Goal: Information Seeking & Learning: Understand process/instructions

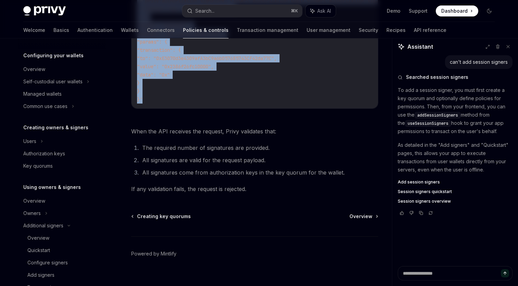
scroll to position [52, 0]
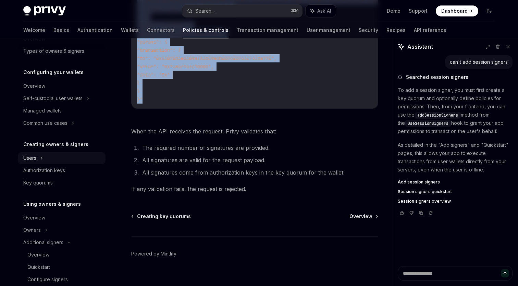
click at [41, 159] on icon at bounding box center [41, 158] width 3 height 8
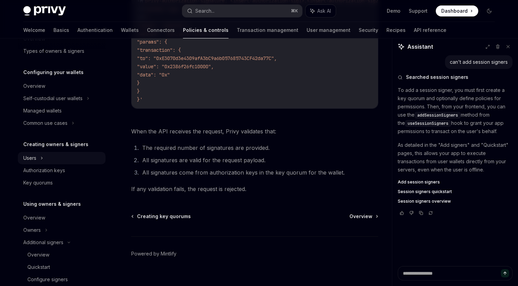
type textarea "*"
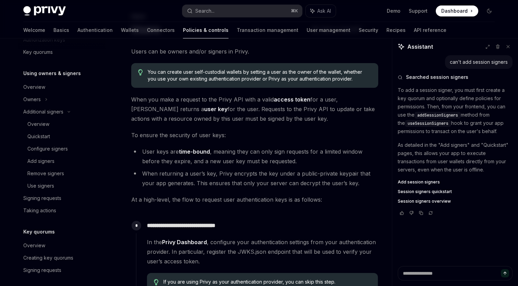
scroll to position [48, 0]
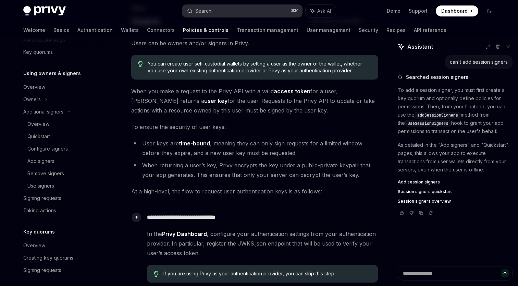
click at [206, 11] on div "Search..." at bounding box center [204, 11] width 19 height 8
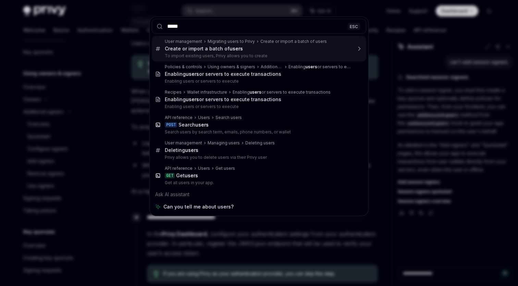
click at [201, 26] on input "*****" at bounding box center [259, 26] width 214 height 15
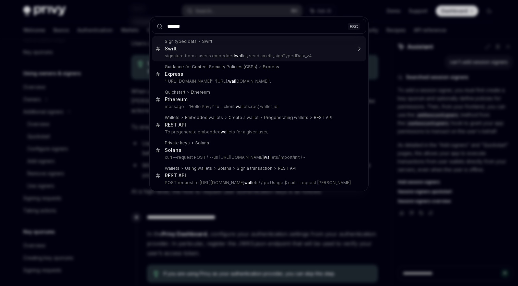
type input "*******"
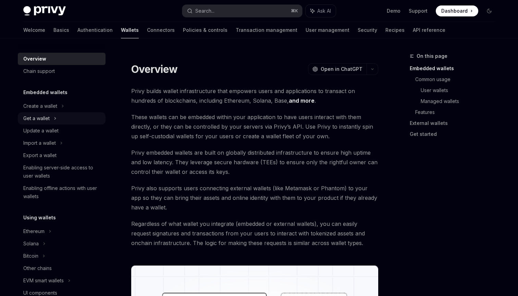
click at [52, 121] on div "Get a wallet" at bounding box center [62, 118] width 88 height 12
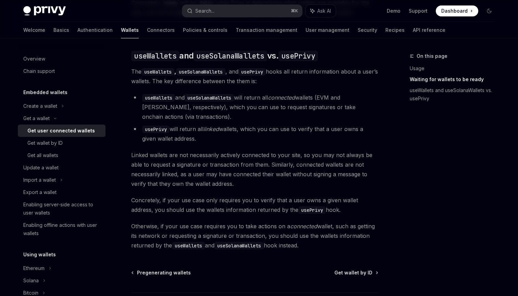
scroll to position [572, 0]
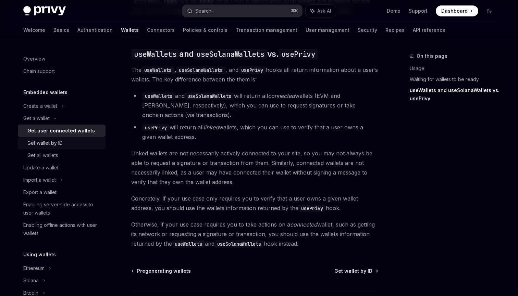
click at [59, 147] on div "Get wallet by ID" at bounding box center [44, 143] width 35 height 8
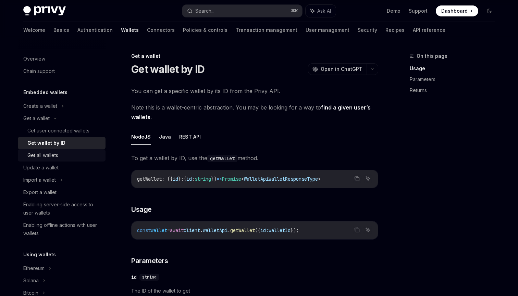
click at [58, 156] on div "Get all wallets" at bounding box center [42, 155] width 31 height 8
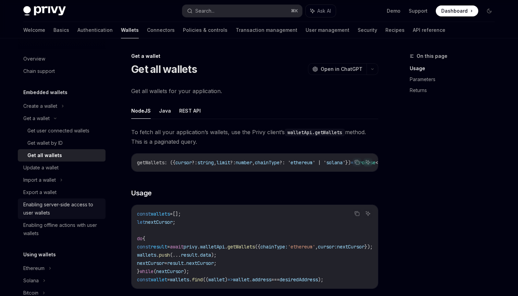
click at [71, 208] on div "Enabling server-side access to user wallets" at bounding box center [62, 209] width 78 height 16
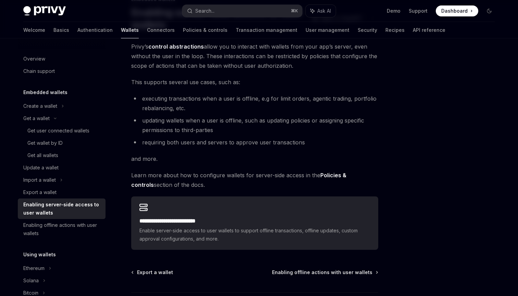
scroll to position [112, 0]
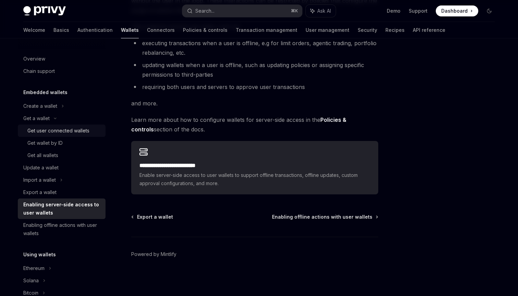
click at [77, 131] on div "Get user connected wallets" at bounding box center [58, 131] width 62 height 8
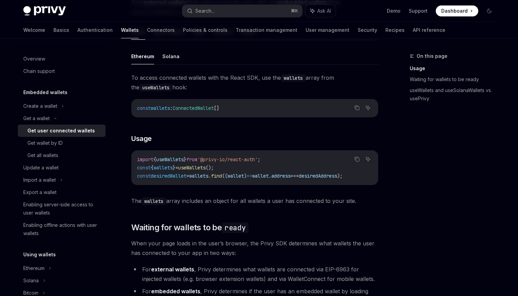
scroll to position [205, 0]
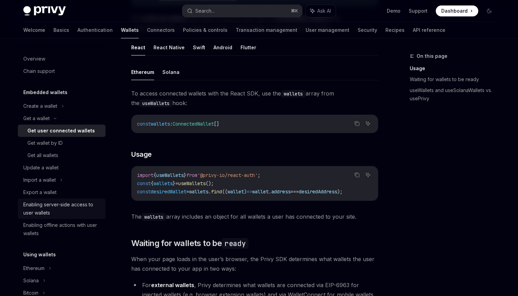
click at [66, 212] on div "Enabling server-side access to user wallets" at bounding box center [62, 209] width 78 height 16
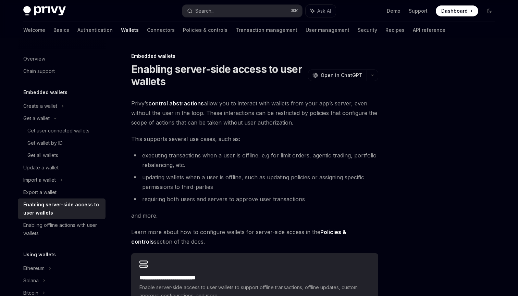
scroll to position [79, 0]
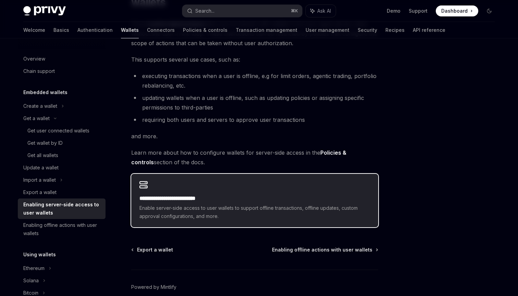
click at [166, 214] on span "Enable server-side access to user wallets to support offline transactions, offl…" at bounding box center [254, 212] width 231 height 16
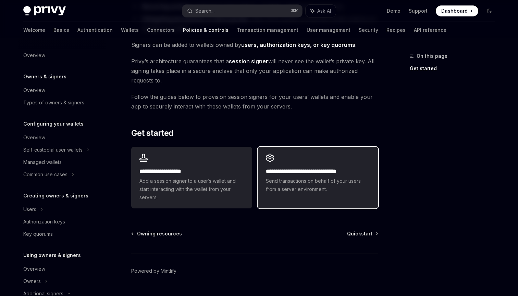
click at [321, 175] on h2 "**********" at bounding box center [318, 172] width 104 height 8
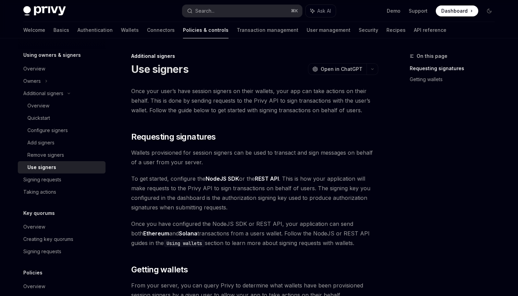
click at [220, 181] on link "NodeJS SDK" at bounding box center [223, 178] width 34 height 7
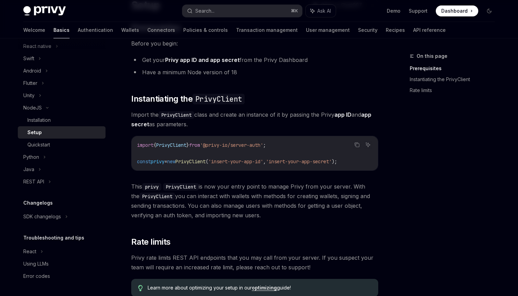
scroll to position [38, 0]
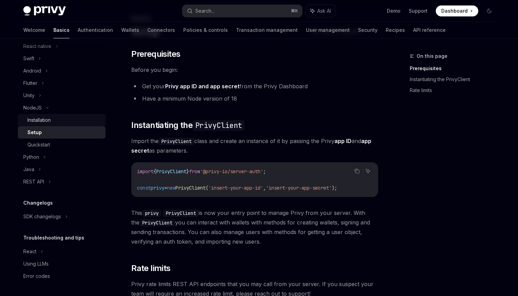
click at [63, 122] on div "Installation" at bounding box center [64, 120] width 74 height 8
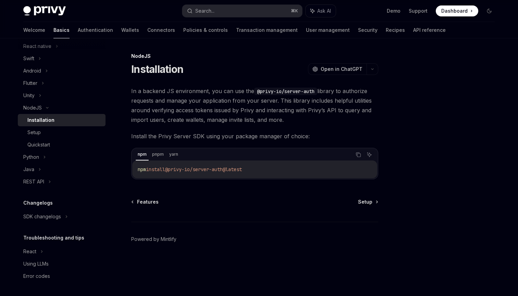
drag, startPoint x: 261, startPoint y: 169, endPoint x: 135, endPoint y: 170, distance: 126.1
click at [135, 170] on div "npm install @privy-io/server-auth@latest" at bounding box center [254, 170] width 245 height 18
copy span "npm install @privy-io/server-auth@latest"
click at [38, 129] on div "Setup" at bounding box center [33, 132] width 13 height 8
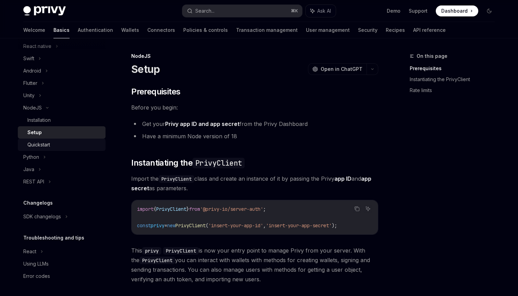
click at [52, 144] on div "Quickstart" at bounding box center [64, 145] width 74 height 8
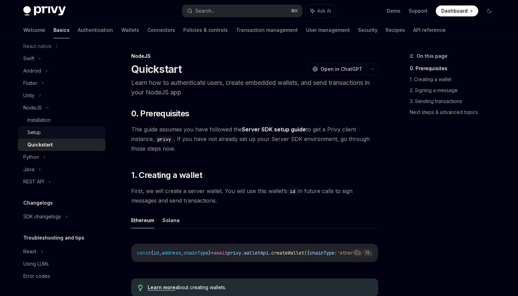
click at [51, 131] on div "Setup" at bounding box center [64, 132] width 74 height 8
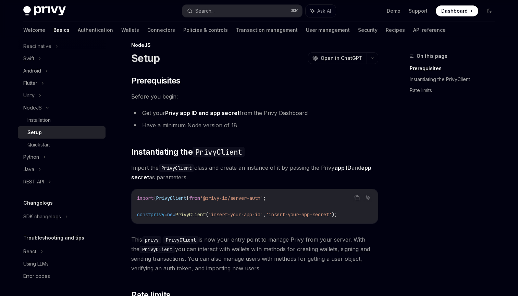
scroll to position [17, 0]
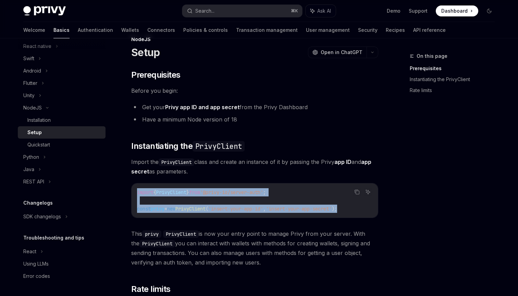
drag, startPoint x: 363, startPoint y: 209, endPoint x: 137, endPoint y: 192, distance: 227.1
click at [137, 192] on div "import { PrivyClient } from '@privy-io/server-auth' ; const privy = new PrivyCl…" at bounding box center [255, 201] width 246 height 34
copy code "import { PrivyClient } from '@privy-io/server-auth' ; const privy = new PrivyCl…"
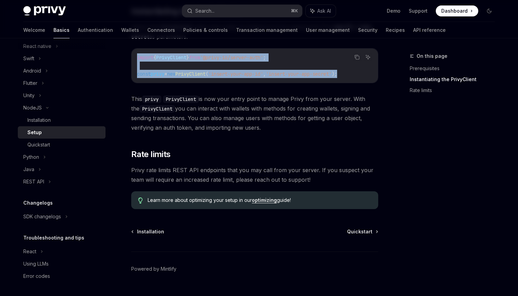
scroll to position [166, 0]
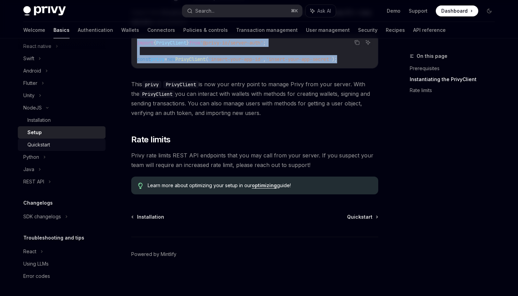
click at [72, 146] on div "Quickstart" at bounding box center [64, 145] width 74 height 8
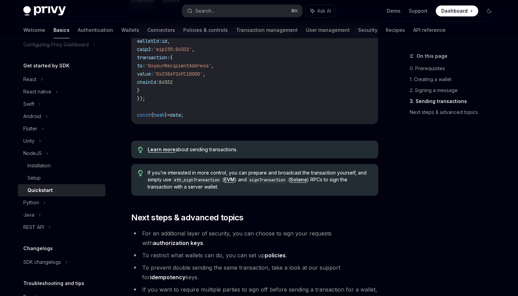
scroll to position [705, 0]
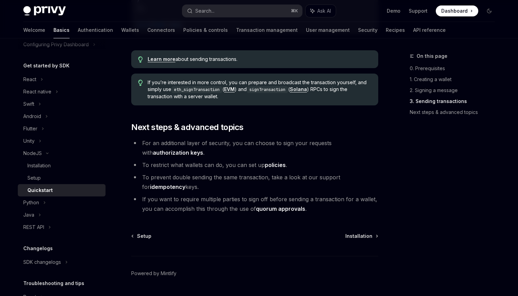
click at [203, 149] on link "authorization keys" at bounding box center [178, 152] width 50 height 7
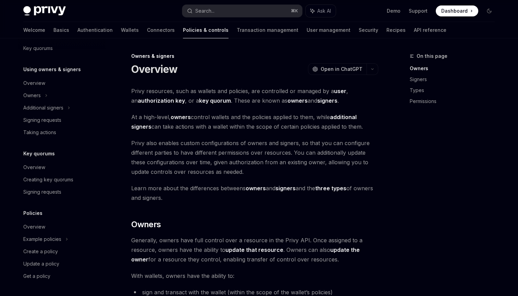
scroll to position [160, 0]
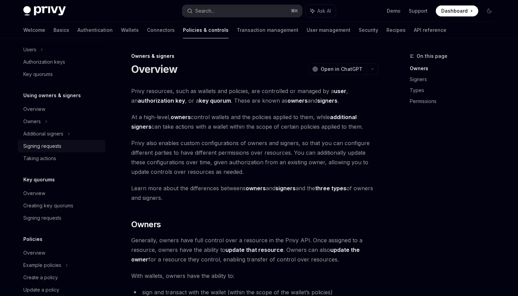
click at [53, 148] on div "Signing requests" at bounding box center [42, 146] width 38 height 8
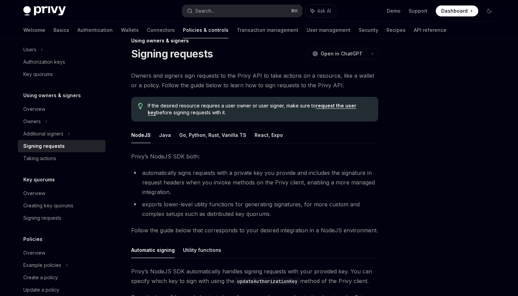
scroll to position [19, 0]
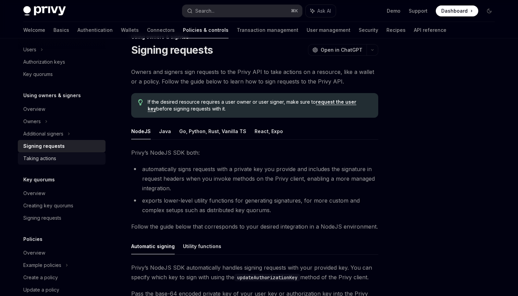
click at [61, 160] on div "Taking actions" at bounding box center [62, 158] width 78 height 8
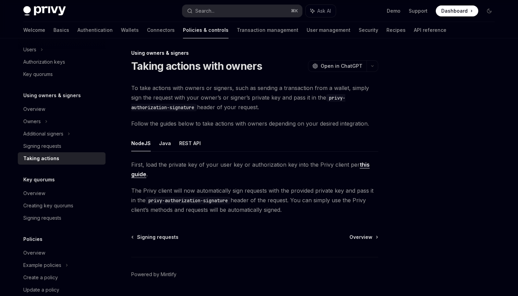
scroll to position [2, 0]
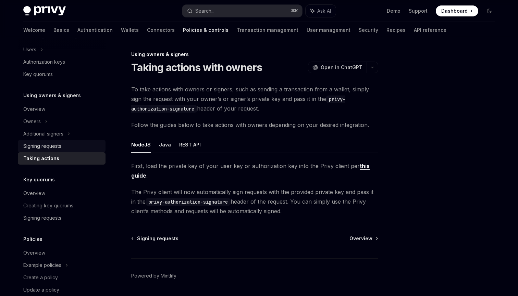
click at [69, 144] on div "Signing requests" at bounding box center [62, 146] width 78 height 8
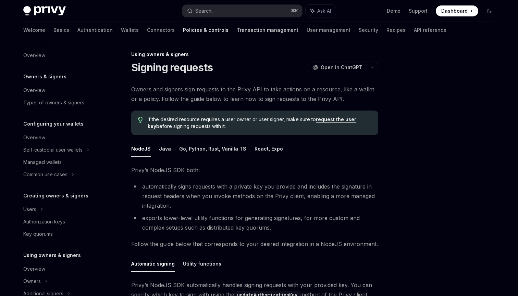
click at [237, 31] on link "Transaction management" at bounding box center [268, 30] width 62 height 16
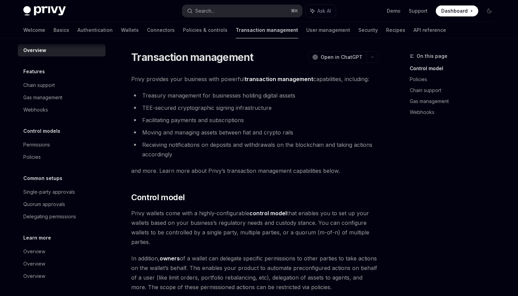
scroll to position [5, 0]
click at [183, 32] on link "Policies & controls" at bounding box center [205, 30] width 45 height 16
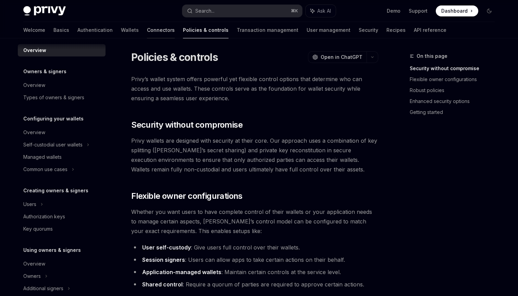
click at [147, 29] on link "Connectors" at bounding box center [161, 30] width 28 height 16
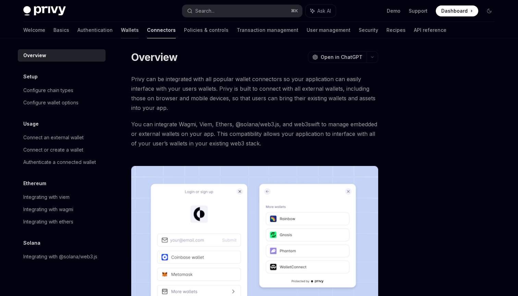
click at [121, 30] on link "Wallets" at bounding box center [130, 30] width 18 height 16
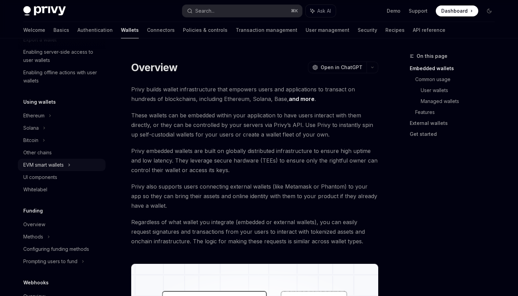
scroll to position [90, 0]
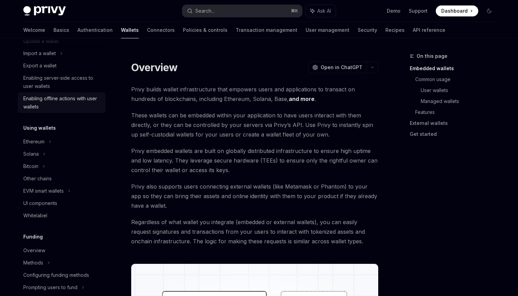
click at [65, 102] on div "Enabling offline actions with user wallets" at bounding box center [62, 103] width 78 height 16
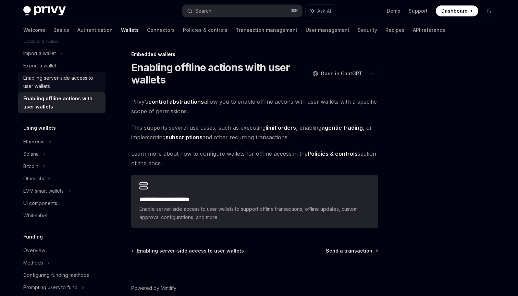
click at [70, 82] on div "Enabling server-side access to user wallets" at bounding box center [62, 82] width 78 height 16
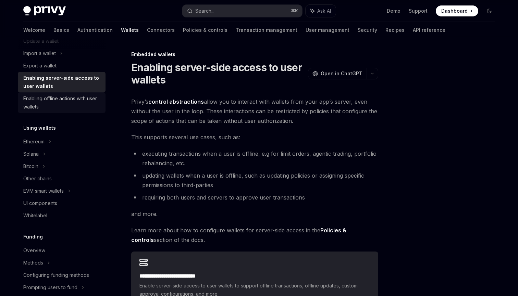
click at [70, 101] on div "Enabling offline actions with user wallets" at bounding box center [62, 103] width 78 height 16
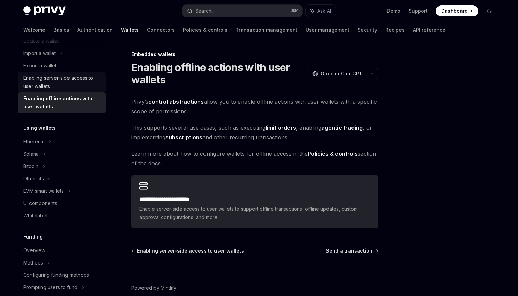
click at [71, 84] on div "Enabling server-side access to user wallets" at bounding box center [62, 82] width 78 height 16
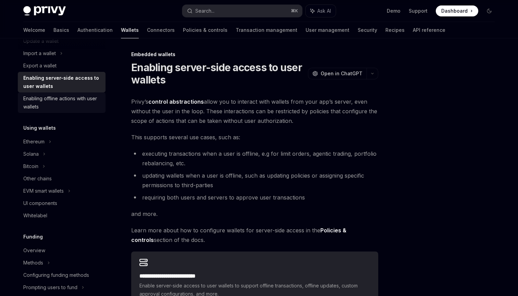
click at [71, 97] on div "Enabling offline actions with user wallets" at bounding box center [62, 103] width 78 height 16
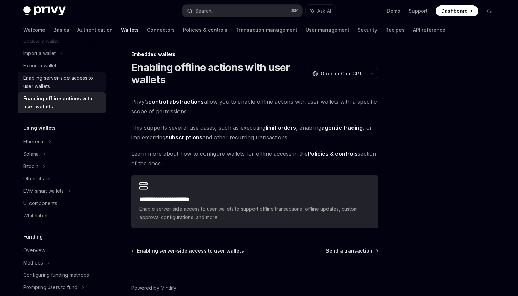
click at [73, 83] on div "Enabling server-side access to user wallets" at bounding box center [62, 82] width 78 height 16
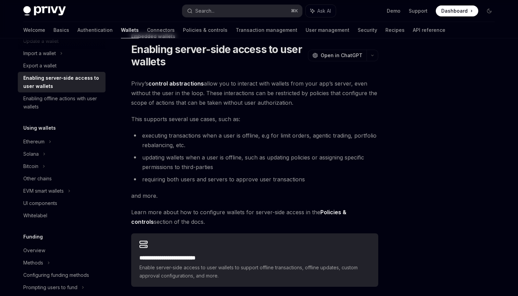
scroll to position [21, 0]
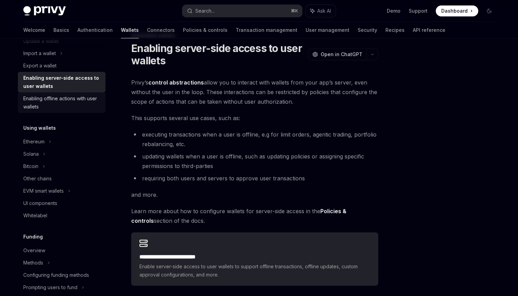
click at [87, 102] on div "Enabling offline actions with user wallets" at bounding box center [62, 103] width 78 height 16
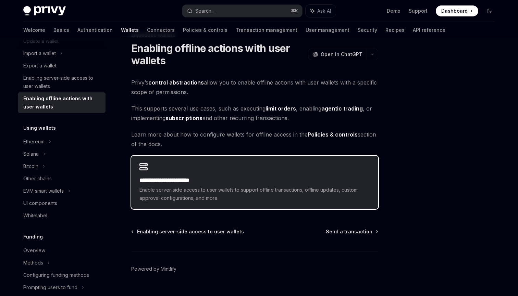
click at [223, 166] on div "**********" at bounding box center [254, 182] width 247 height 53
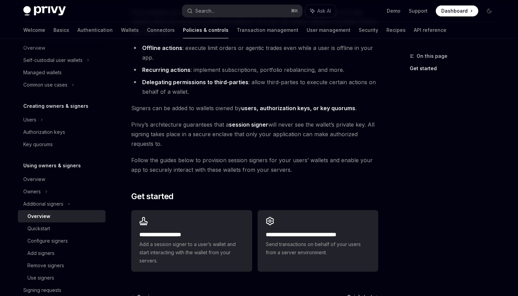
scroll to position [85, 0]
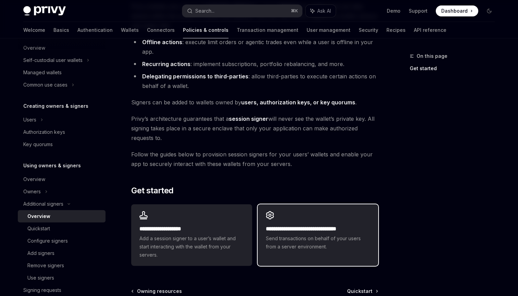
click at [274, 221] on div "**********" at bounding box center [318, 231] width 121 height 53
type textarea "*"
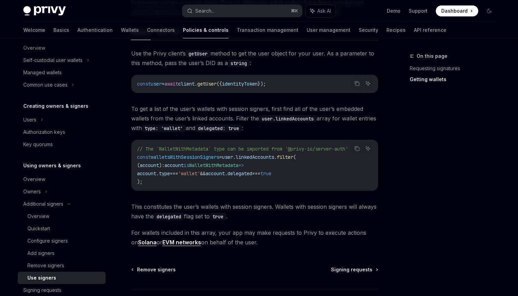
scroll to position [284, 0]
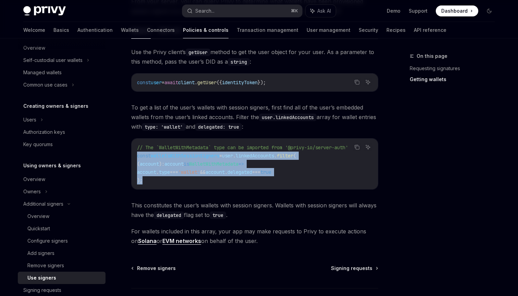
drag, startPoint x: 144, startPoint y: 181, endPoint x: 136, endPoint y: 157, distance: 25.3
click at [136, 157] on div "// The `WalletWithMetadata` type can be imported from '@privy-io/server-auth' c…" at bounding box center [255, 164] width 246 height 51
copy code "const walletsWithSessionSigners = user . linkedAccounts . filter ( ( account ) …"
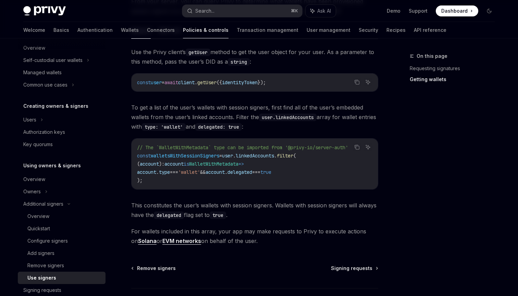
click at [236, 205] on span "This constitutes the user’s wallets with session signers. Wallets with session …" at bounding box center [254, 210] width 247 height 19
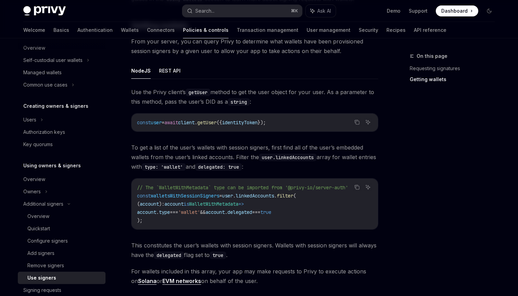
scroll to position [251, 0]
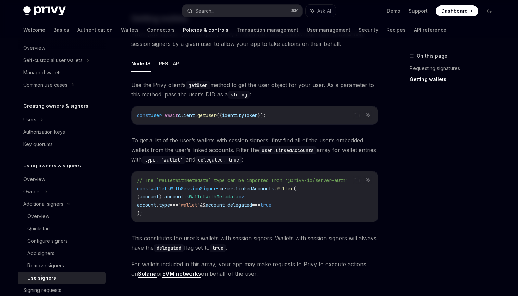
click at [151, 215] on code "// The `WalletWithMetadata` type can be imported from '@privy-io/server-auth' c…" at bounding box center [254, 196] width 235 height 41
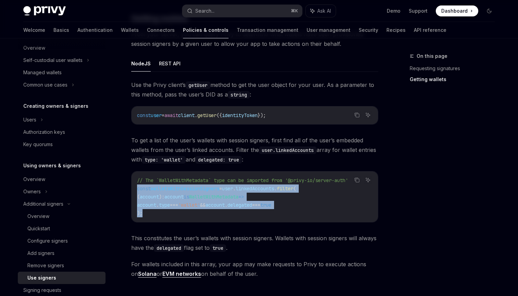
drag, startPoint x: 151, startPoint y: 216, endPoint x: 134, endPoint y: 191, distance: 30.3
click at [134, 191] on div "// The `WalletWithMetadata` type can be imported from '@privy-io/server-auth' c…" at bounding box center [255, 197] width 246 height 51
copy code "const walletsWithSessionSigners = user . linkedAccounts . filter ( ( account ) …"
click at [225, 11] on button "Search... ⌘ K" at bounding box center [242, 11] width 120 height 12
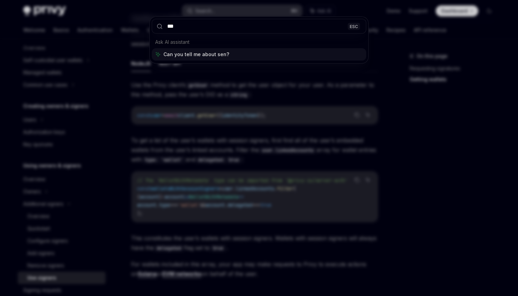
type input "****"
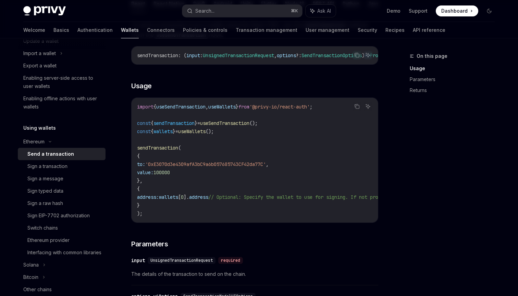
scroll to position [91, 0]
click at [71, 165] on div "Sign a transaction" at bounding box center [64, 166] width 74 height 8
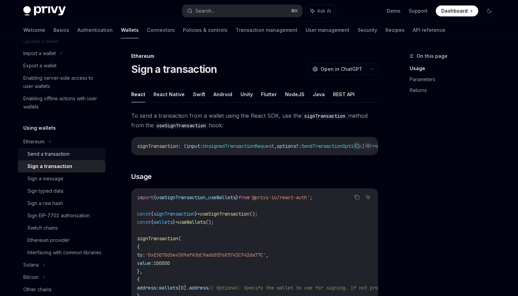
click at [79, 154] on div "Send a transaction" at bounding box center [64, 154] width 74 height 8
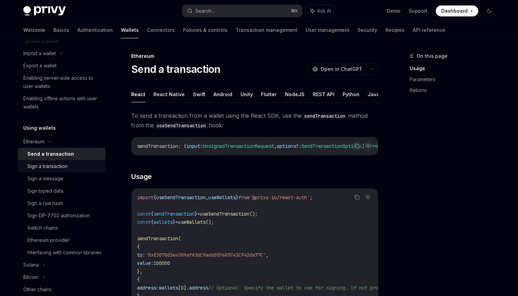
click at [77, 164] on div "Sign a transaction" at bounding box center [64, 166] width 74 height 8
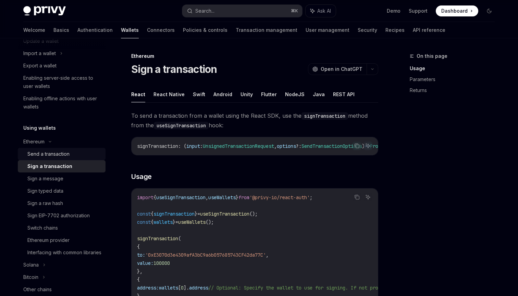
click at [74, 156] on div "Send a transaction" at bounding box center [64, 154] width 74 height 8
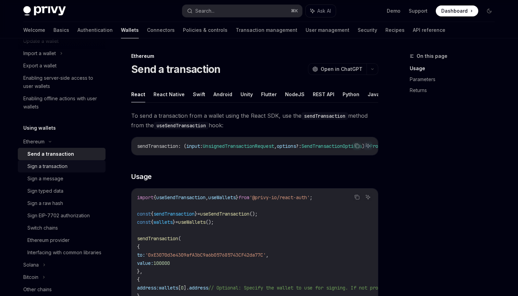
click at [72, 163] on div "Sign a transaction" at bounding box center [64, 166] width 74 height 8
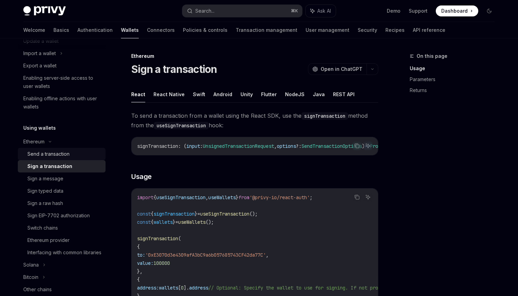
click at [71, 153] on div "Send a transaction" at bounding box center [64, 154] width 74 height 8
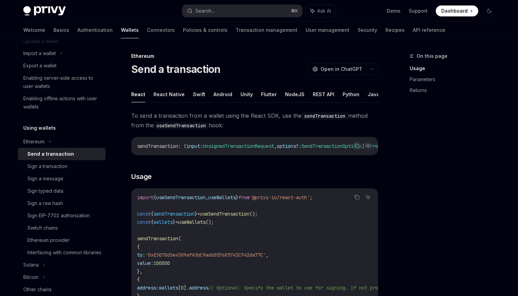
click at [71, 160] on link "Send a transaction" at bounding box center [62, 154] width 88 height 12
click at [67, 169] on div "Sign a transaction" at bounding box center [47, 166] width 40 height 8
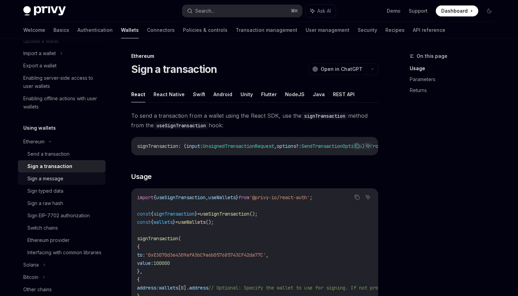
click at [58, 181] on div "Sign a message" at bounding box center [45, 179] width 36 height 8
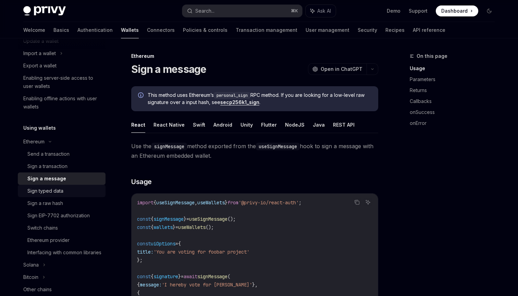
click at [60, 193] on div "Sign typed data" at bounding box center [45, 191] width 36 height 8
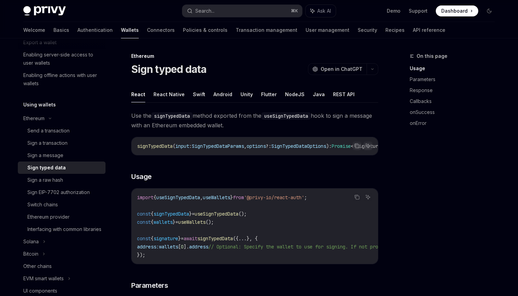
scroll to position [116, 0]
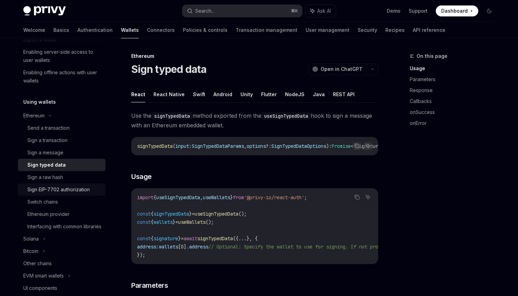
click at [58, 188] on div "Sign EIP-7702 authorization" at bounding box center [58, 190] width 62 height 8
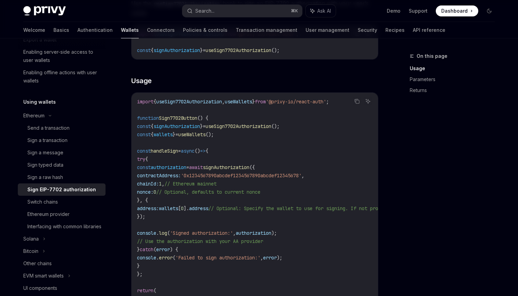
scroll to position [215, 0]
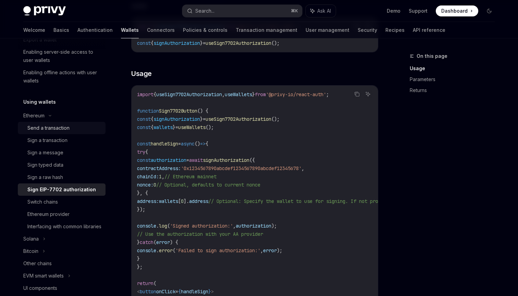
click at [65, 132] on link "Send a transaction" at bounding box center [62, 128] width 88 height 12
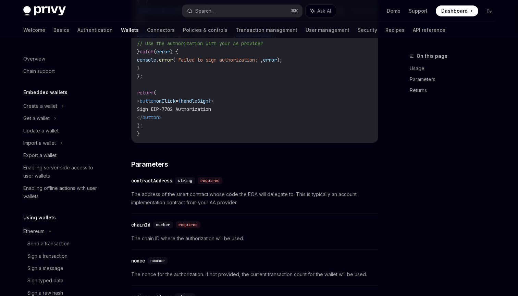
scroll to position [138, 0]
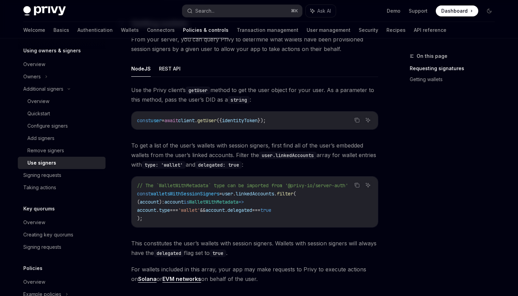
scroll to position [261, 0]
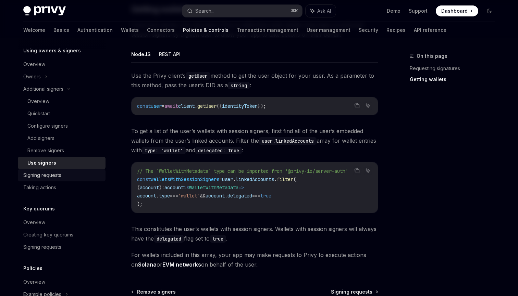
click at [61, 178] on div "Signing requests" at bounding box center [42, 175] width 38 height 8
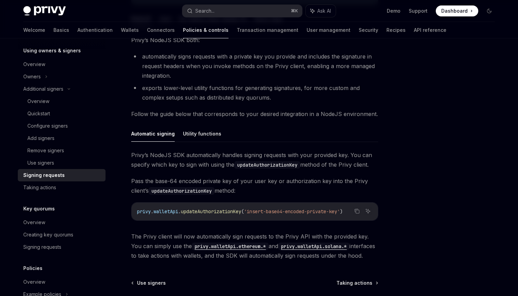
scroll to position [198, 0]
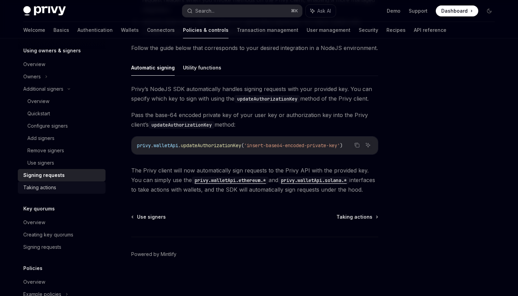
click at [62, 190] on div "Taking actions" at bounding box center [62, 188] width 78 height 8
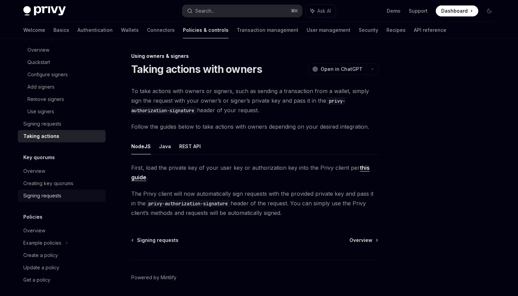
scroll to position [257, 0]
click at [62, 199] on div "Signing requests" at bounding box center [62, 195] width 78 height 8
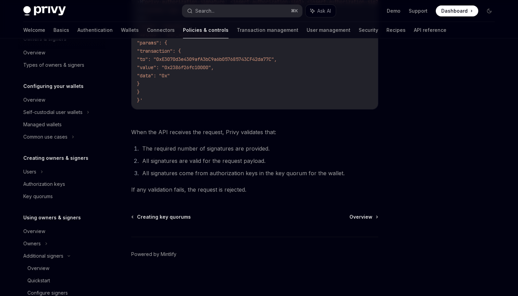
scroll to position [162, 0]
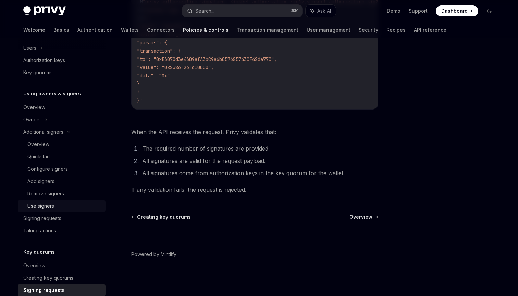
click at [57, 208] on div "Use signers" at bounding box center [64, 206] width 74 height 8
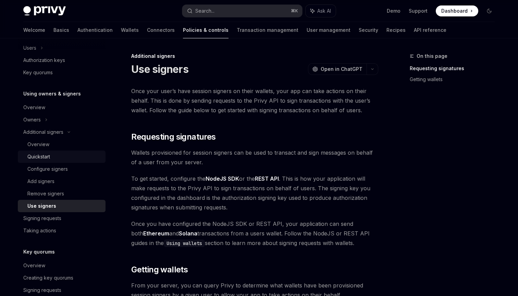
click at [62, 153] on div "Quickstart" at bounding box center [64, 157] width 74 height 8
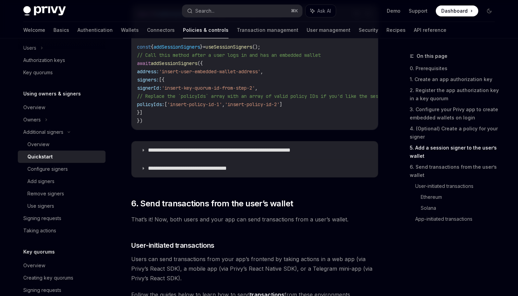
scroll to position [1201, 0]
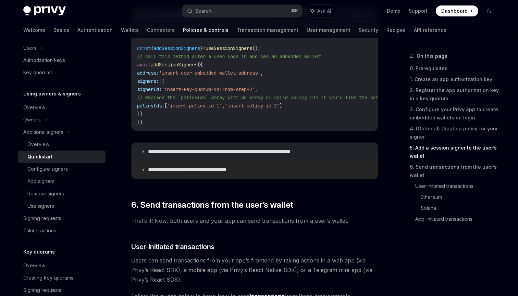
click at [163, 173] on p "**********" at bounding box center [196, 169] width 96 height 7
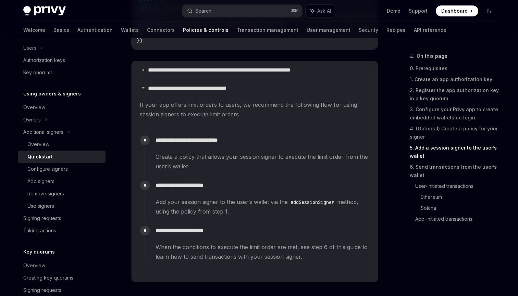
scroll to position [1284, 0]
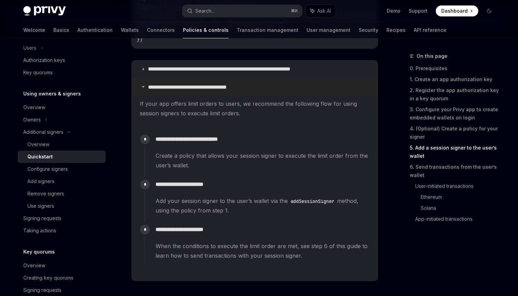
click at [176, 89] on p "**********" at bounding box center [196, 87] width 96 height 7
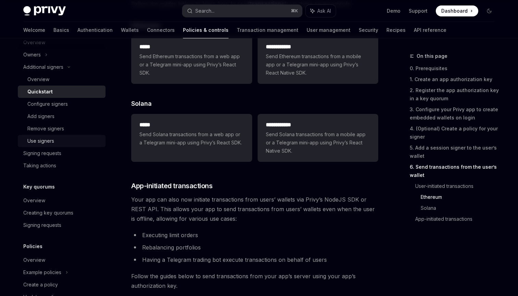
scroll to position [225, 0]
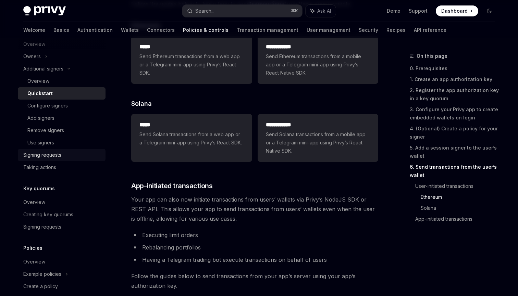
click at [59, 153] on div "Signing requests" at bounding box center [42, 155] width 38 height 8
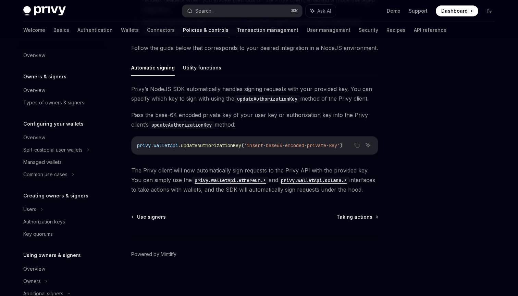
click at [237, 29] on link "Transaction management" at bounding box center [268, 30] width 62 height 16
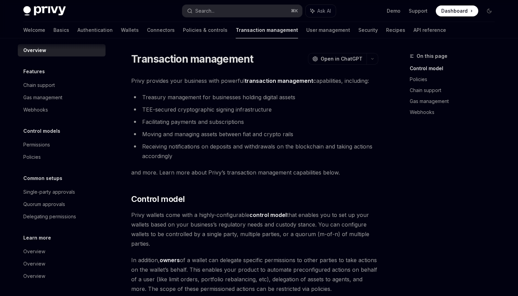
scroll to position [5, 0]
click at [147, 27] on link "Connectors" at bounding box center [161, 30] width 28 height 16
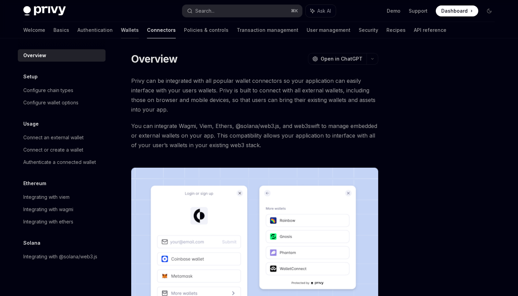
click at [121, 28] on link "Wallets" at bounding box center [130, 30] width 18 height 16
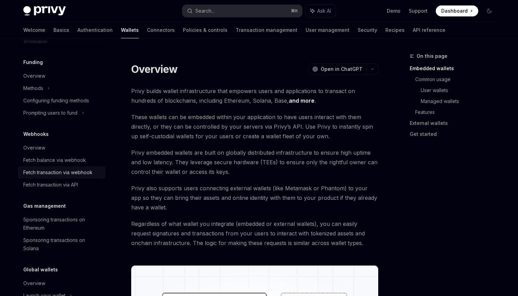
scroll to position [260, 0]
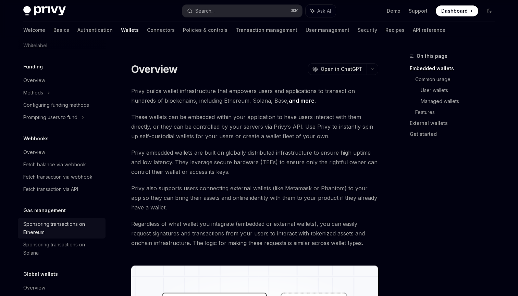
click at [44, 235] on div "Sponsoring transactions on Ethereum" at bounding box center [62, 228] width 78 height 16
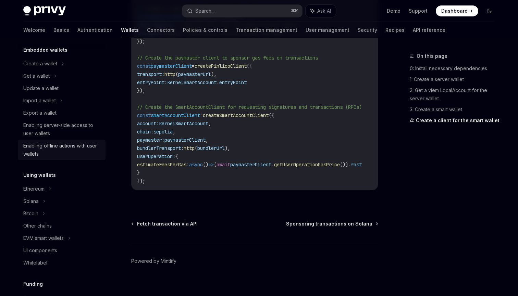
scroll to position [11, 0]
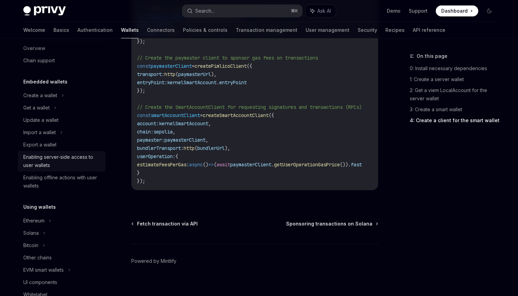
click at [59, 160] on div "Enabling server-side access to user wallets" at bounding box center [62, 161] width 78 height 16
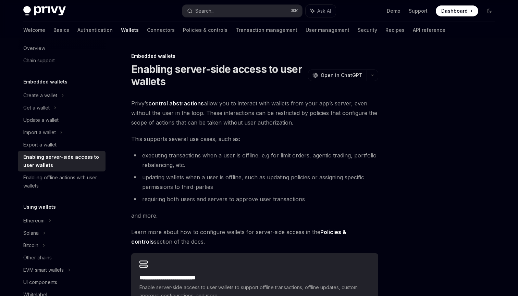
scroll to position [112, 0]
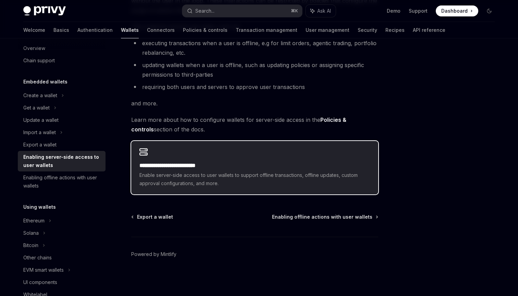
click at [184, 150] on div "**********" at bounding box center [254, 167] width 247 height 53
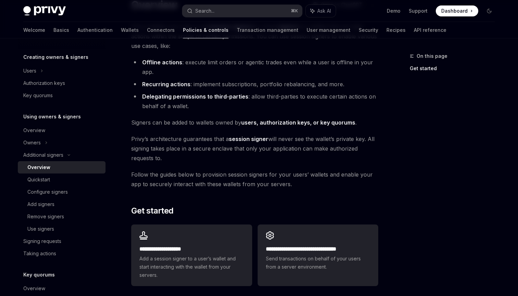
scroll to position [159, 0]
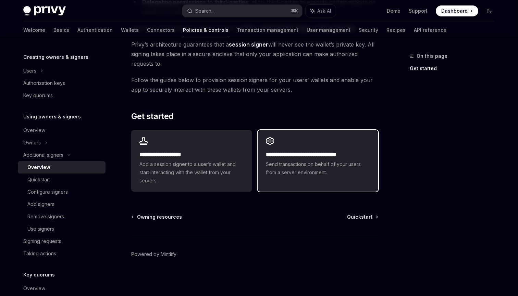
click at [273, 163] on span "Send transactions on behalf of your users from a server environment." at bounding box center [318, 168] width 104 height 16
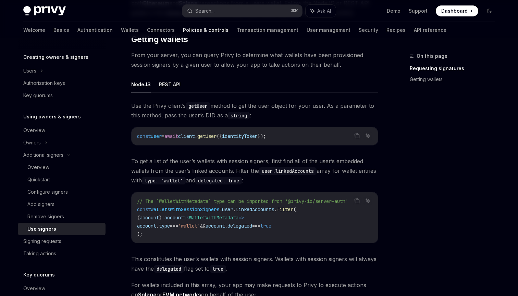
scroll to position [313, 0]
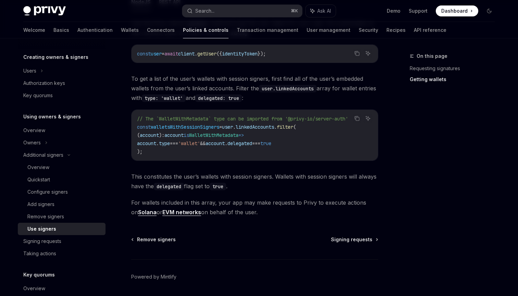
click at [187, 215] on link "EVM networks" at bounding box center [181, 212] width 39 height 7
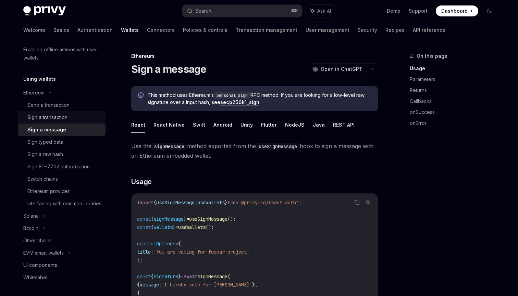
click at [90, 118] on div "Sign a transaction" at bounding box center [64, 117] width 74 height 8
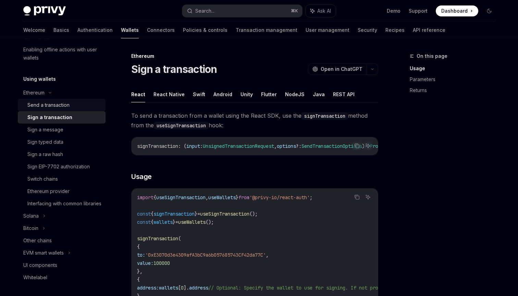
click at [78, 104] on div "Send a transaction" at bounding box center [64, 105] width 74 height 8
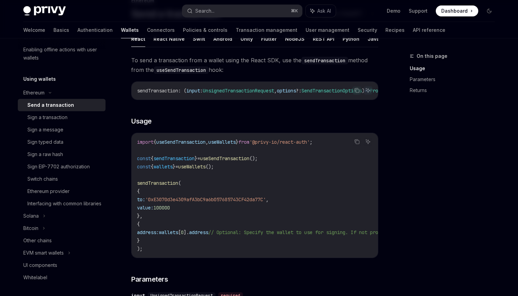
scroll to position [58, 0]
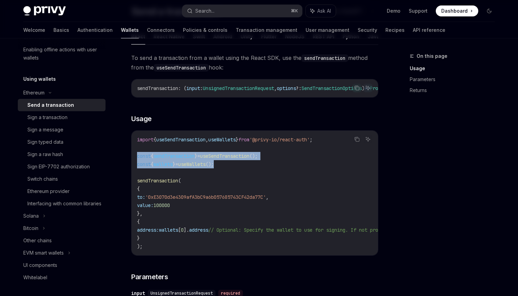
drag, startPoint x: 237, startPoint y: 165, endPoint x: 137, endPoint y: 155, distance: 99.9
click at [137, 155] on code "import { useSendTransaction , useWallets } from '@privy-io/react-auth' ; const …" at bounding box center [316, 193] width 359 height 115
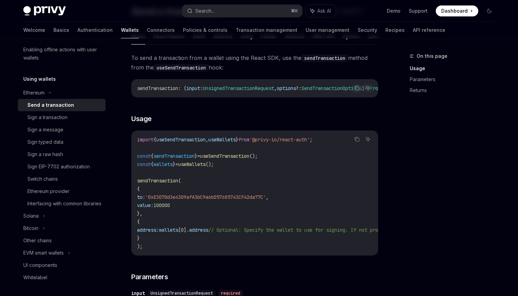
click at [261, 173] on code "import { useSendTransaction , useWallets } from '@privy-io/react-auth' ; const …" at bounding box center [316, 193] width 359 height 115
drag, startPoint x: 283, startPoint y: 158, endPoint x: 135, endPoint y: 158, distance: 148.0
click at [135, 158] on div "import { useSendTransaction , useWallets } from '@privy-io/react-auth' ; const …" at bounding box center [255, 193] width 246 height 125
copy span "const { sendTransaction } = useSendTransaction ();"
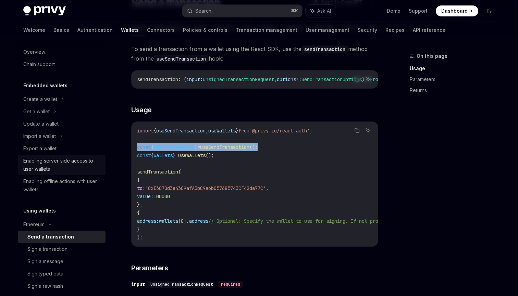
scroll to position [5, 0]
click at [52, 166] on div "Enabling server-side access to user wallets" at bounding box center [62, 166] width 78 height 16
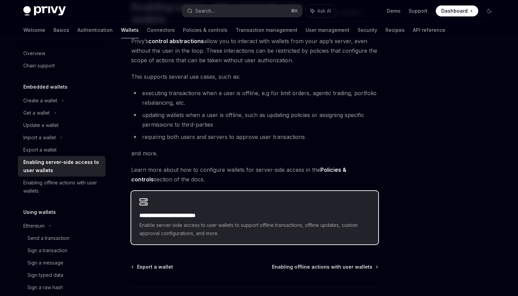
scroll to position [112, 0]
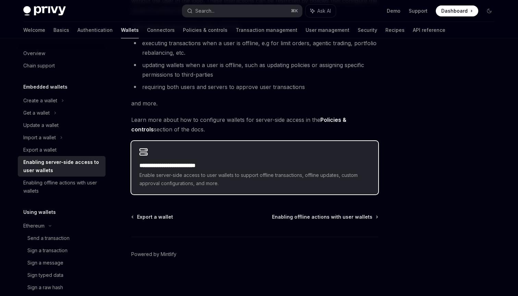
click at [168, 175] on span "Enable server-side access to user wallets to support offline transactions, offl…" at bounding box center [254, 179] width 231 height 16
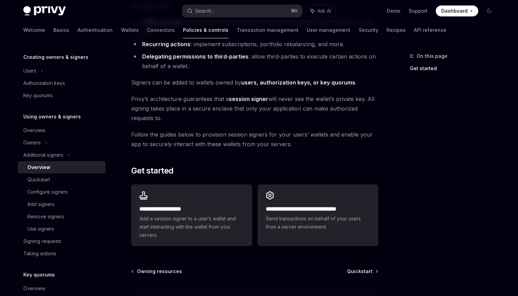
scroll to position [159, 0]
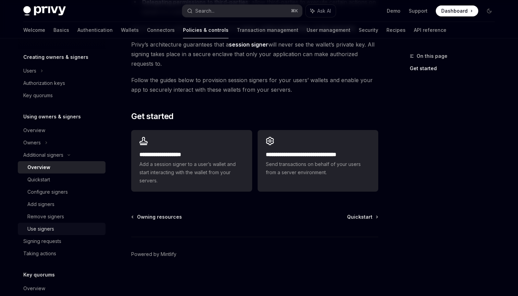
click at [52, 232] on div "Use signers" at bounding box center [40, 229] width 27 height 8
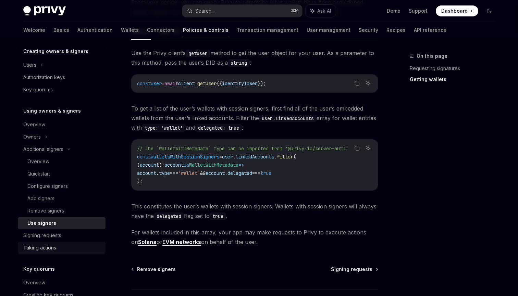
scroll to position [147, 0]
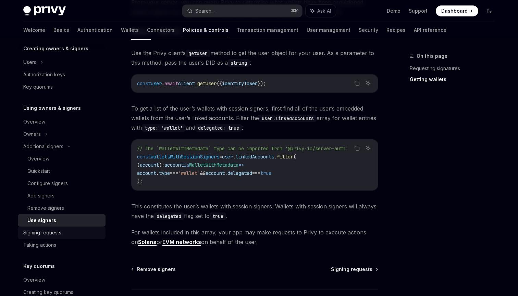
click at [60, 236] on div "Signing requests" at bounding box center [42, 233] width 38 height 8
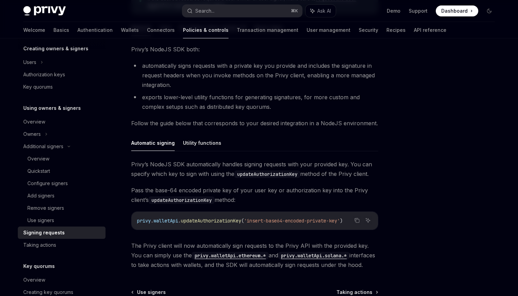
scroll to position [78, 0]
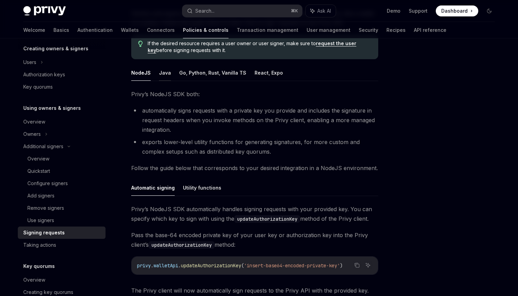
click at [168, 73] on button "Java" at bounding box center [165, 73] width 12 height 16
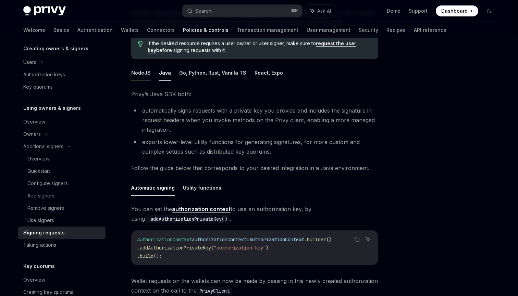
click at [140, 75] on button "NodeJS" at bounding box center [141, 73] width 20 height 16
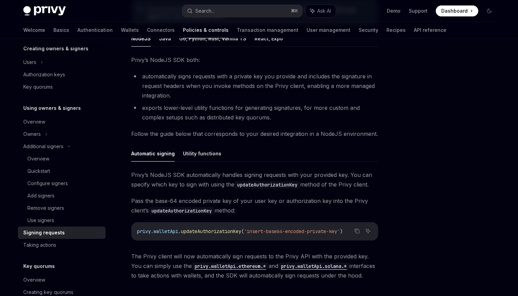
scroll to position [138, 0]
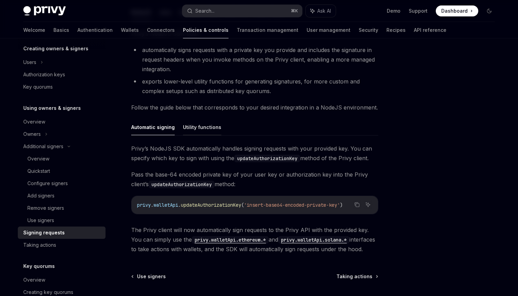
click at [199, 125] on button "Utility functions" at bounding box center [202, 127] width 38 height 16
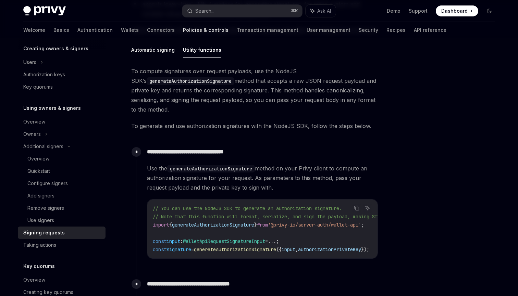
scroll to position [178, 0]
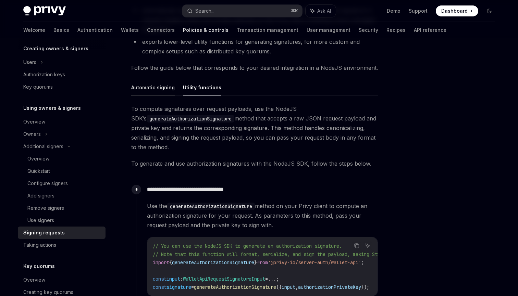
click at [160, 91] on button "Automatic signing" at bounding box center [153, 87] width 44 height 16
type textarea "*"
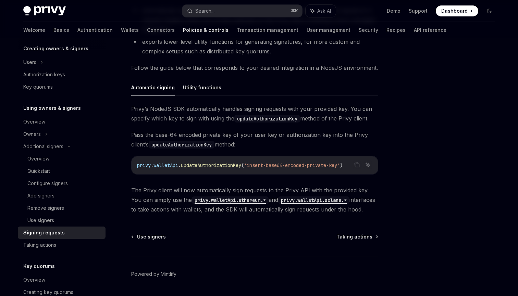
scroll to position [178, 0]
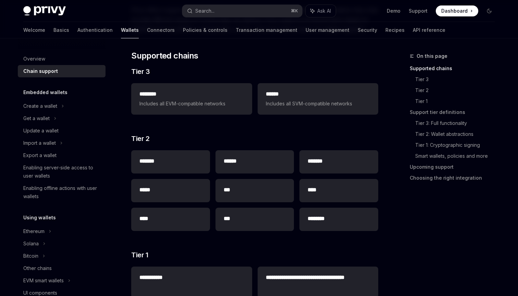
scroll to position [75, 0]
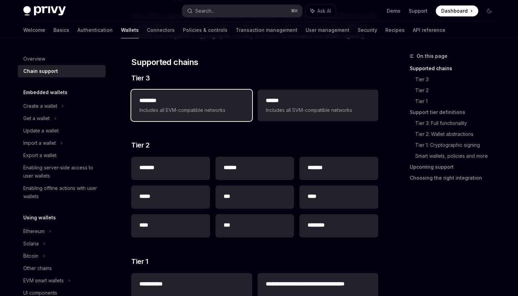
click at [217, 112] on span "Includes all EVM-compatible networks" at bounding box center [191, 110] width 104 height 8
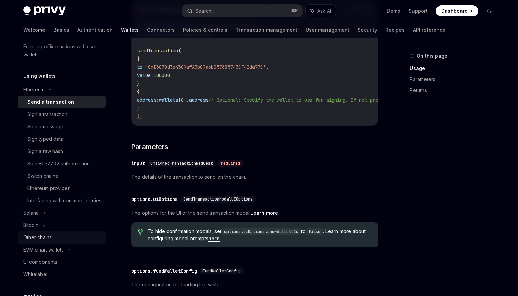
scroll to position [157, 0]
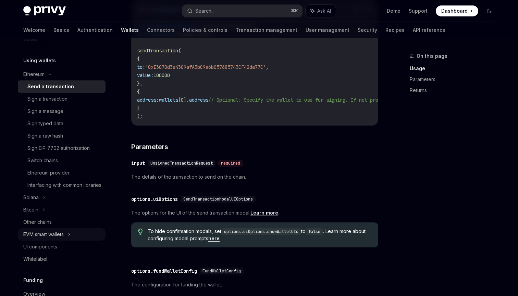
click at [64, 239] on div "EVM smart wallets" at bounding box center [43, 235] width 40 height 8
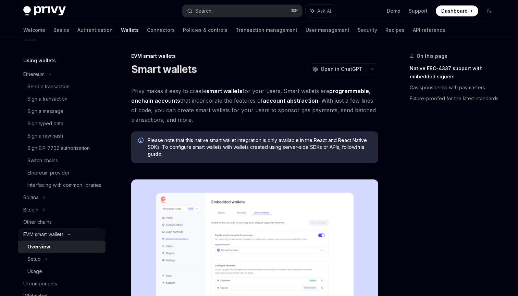
click at [67, 241] on div "EVM smart wallets" at bounding box center [62, 234] width 88 height 12
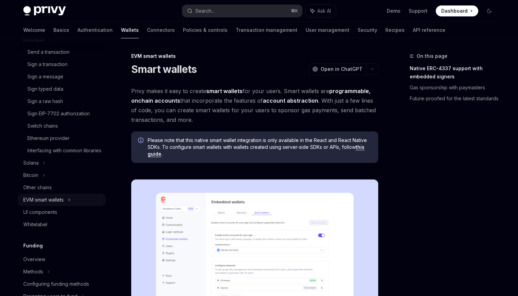
scroll to position [194, 0]
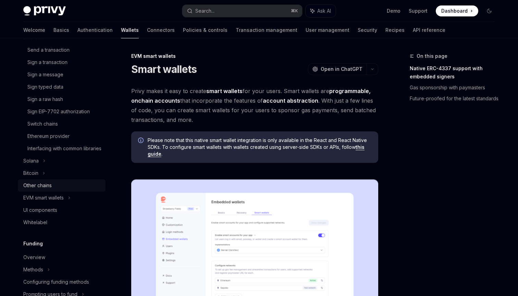
click at [54, 190] on div "Other chains" at bounding box center [62, 186] width 78 height 8
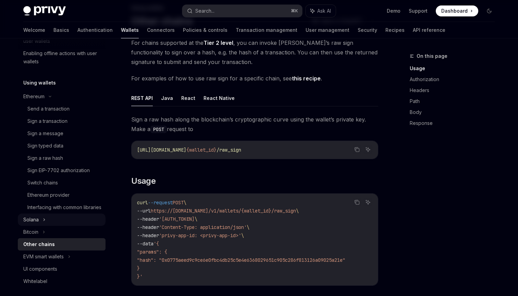
scroll to position [131, 0]
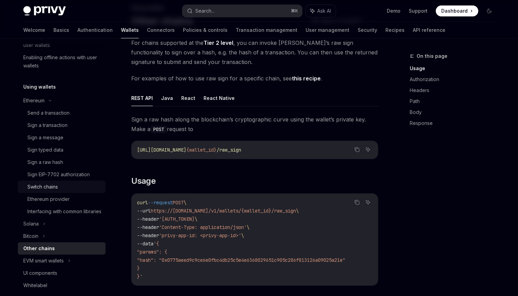
click at [54, 184] on div "Switch chains" at bounding box center [42, 187] width 30 height 8
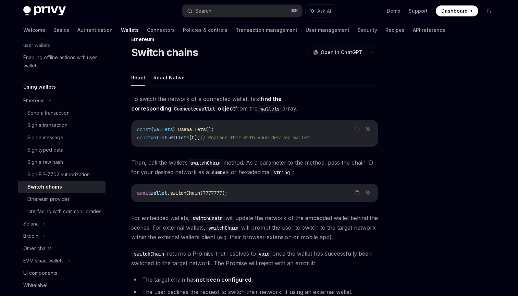
scroll to position [11, 0]
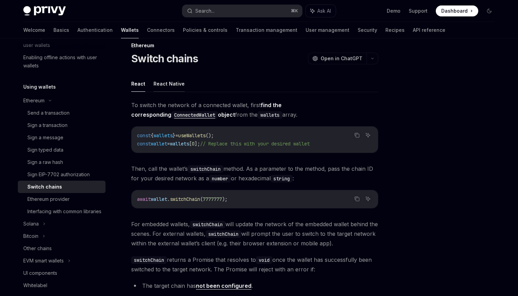
click at [177, 87] on button "React Native" at bounding box center [168, 84] width 31 height 16
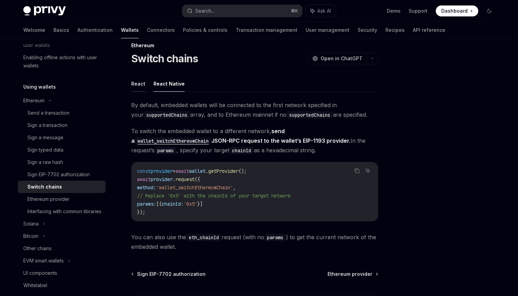
click at [134, 87] on button "React" at bounding box center [138, 84] width 14 height 16
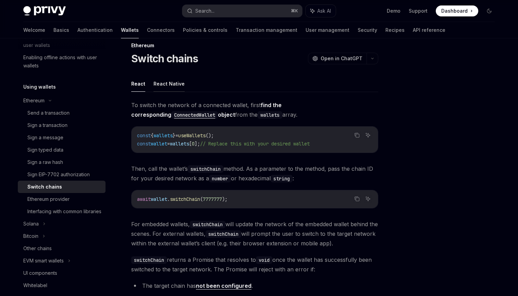
click at [158, 89] on button "React Native" at bounding box center [168, 84] width 31 height 16
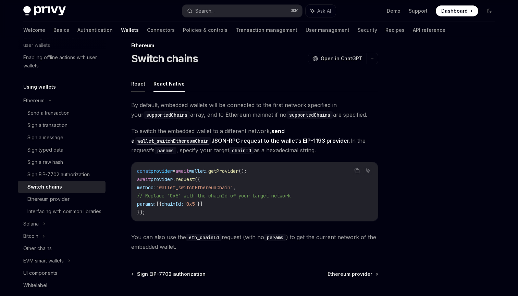
click at [141, 89] on button "React" at bounding box center [138, 84] width 14 height 16
type textarea "*"
